Goal: Information Seeking & Learning: Learn about a topic

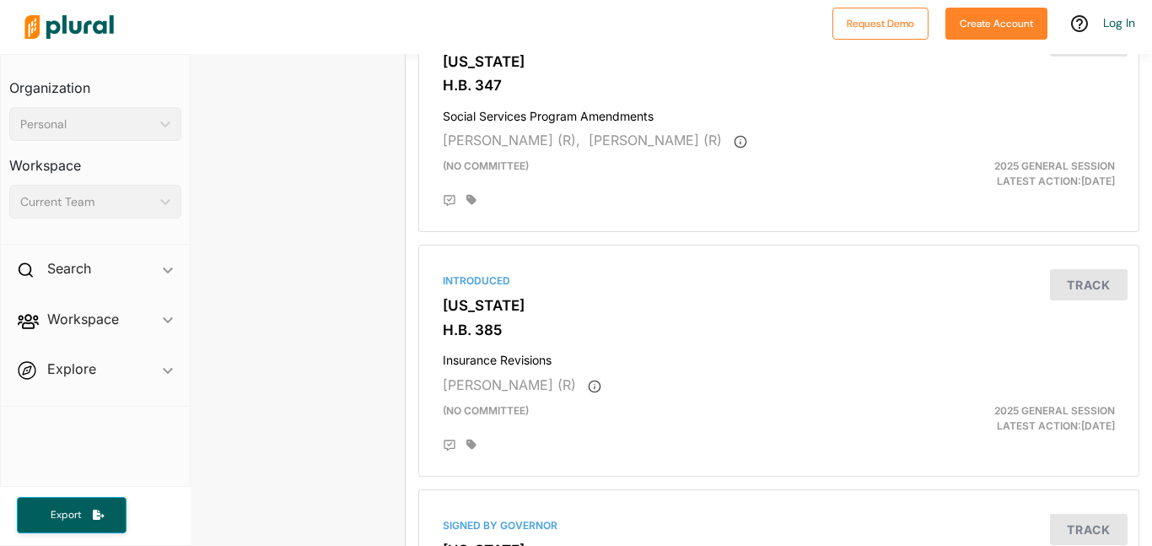
scroll to position [0, 13]
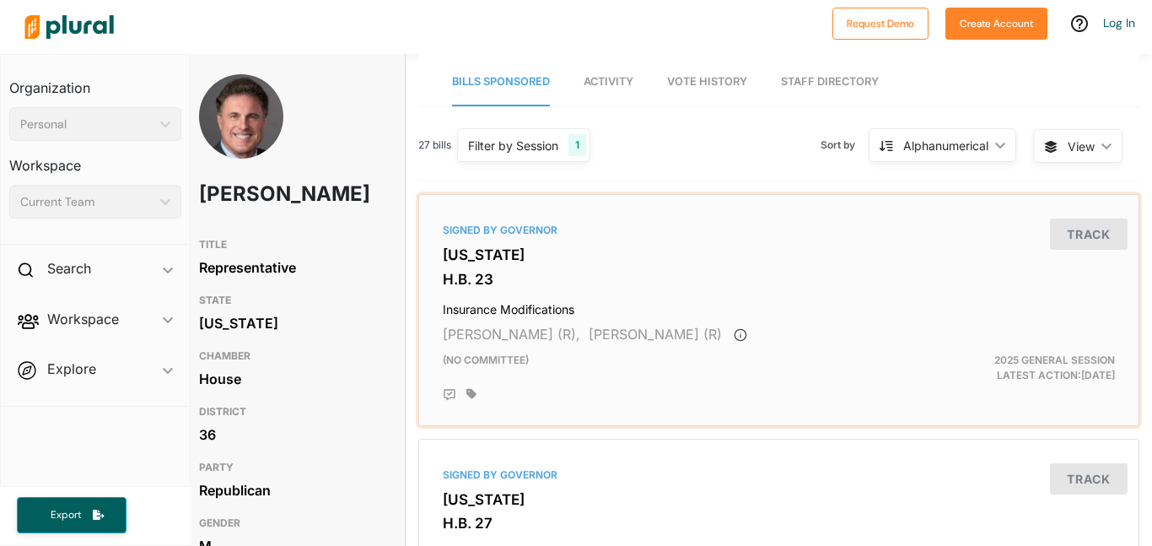
click at [535, 240] on div "Signed by Governor [US_STATE] H.B. 23 Insurance Modifications [PERSON_NAME] (R)…" at bounding box center [779, 310] width 706 height 217
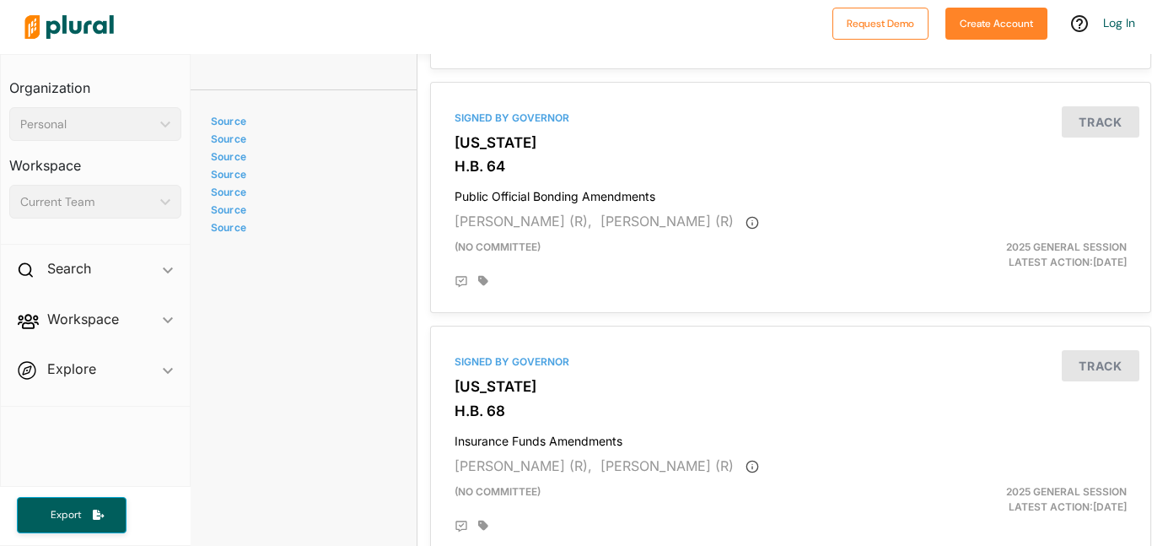
scroll to position [4631, 1]
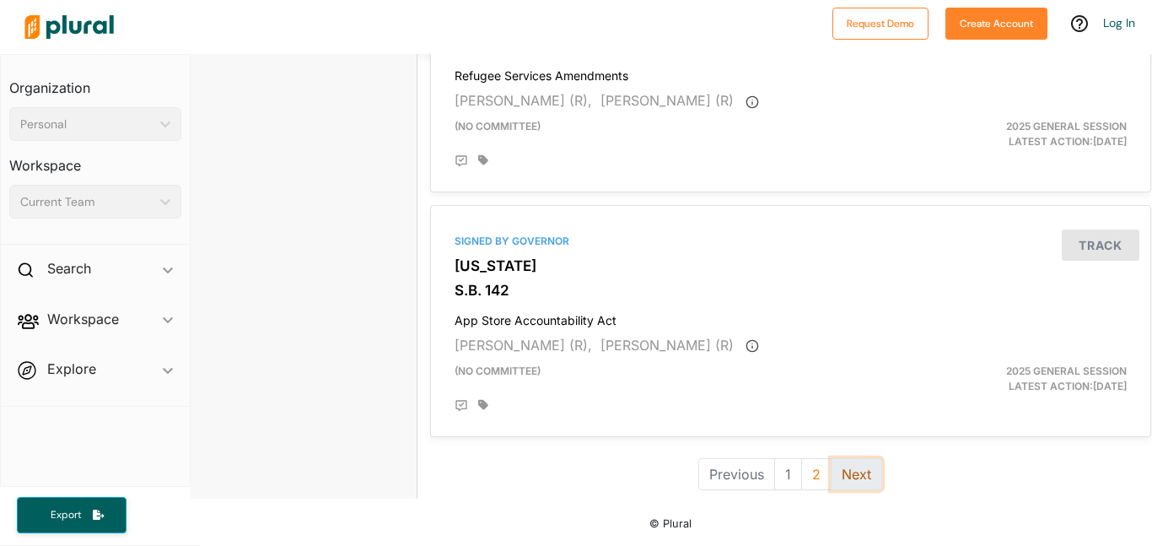
click at [864, 483] on button "Next" at bounding box center [856, 474] width 51 height 32
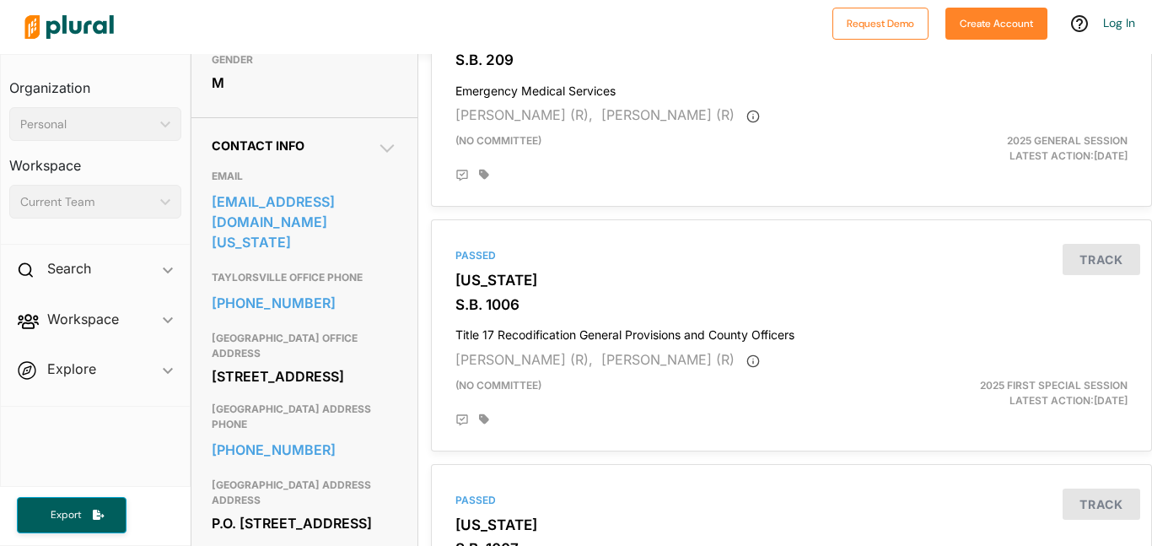
scroll to position [1454, 0]
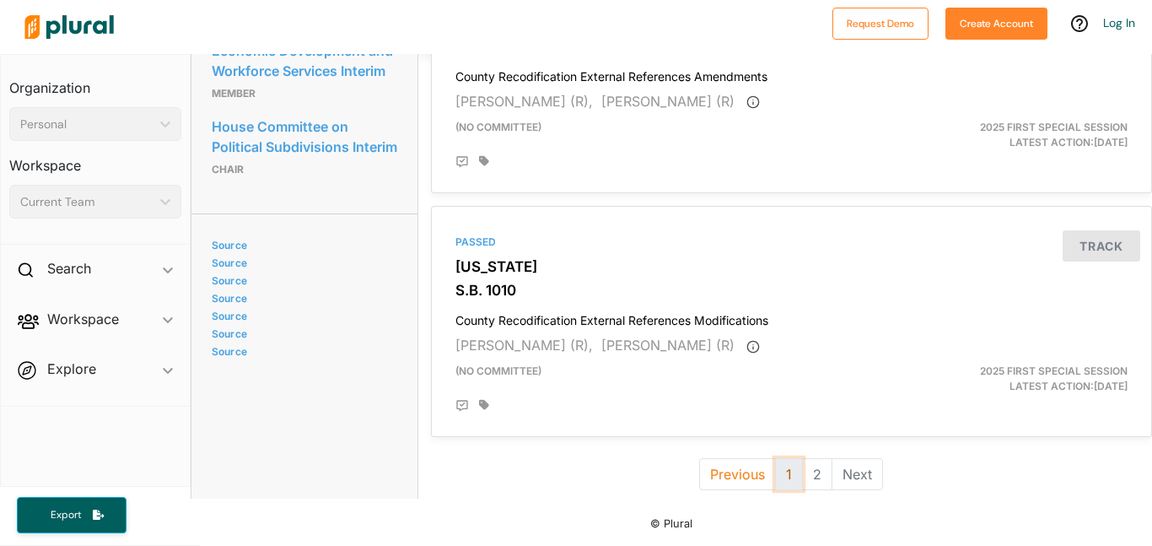
click at [790, 469] on button "1" at bounding box center [789, 474] width 28 height 32
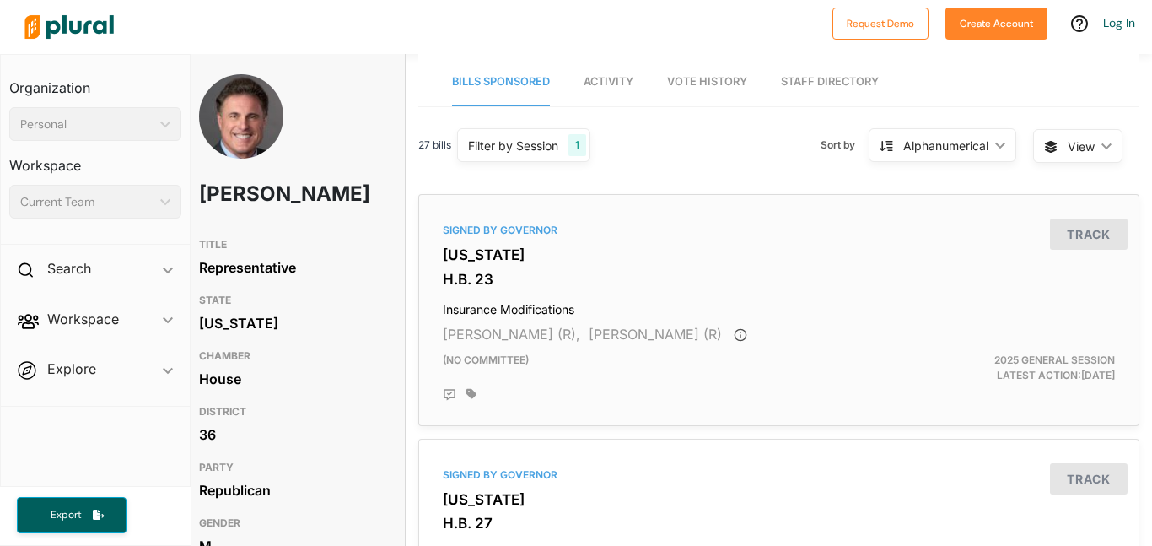
scroll to position [7, 13]
